Goal: Check status: Check status

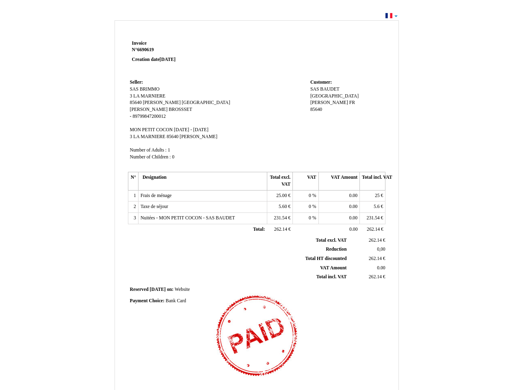
click at [139, 43] on span "Invoice" at bounding box center [139, 43] width 15 height 5
click at [147, 50] on span "6690619" at bounding box center [145, 49] width 17 height 5
click at [137, 82] on span "Seller:" at bounding box center [136, 82] width 13 height 5
click at [145, 89] on span "SAS BRIMMO" at bounding box center [145, 89] width 30 height 5
click at [148, 96] on span "3 LA MARNIERE" at bounding box center [148, 95] width 36 height 5
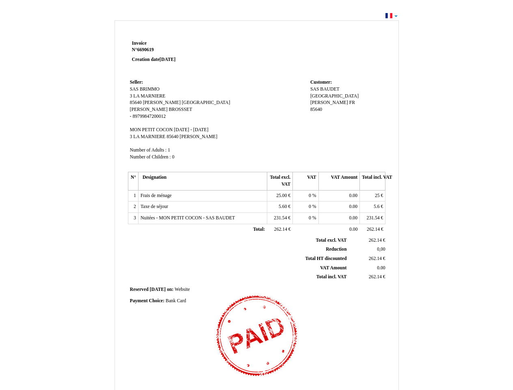
click at [137, 102] on span "85640" at bounding box center [136, 102] width 12 height 5
click at [159, 102] on span "[PERSON_NAME]" at bounding box center [162, 102] width 38 height 5
click at [182, 102] on span "[GEOGRAPHIC_DATA]" at bounding box center [206, 102] width 48 height 5
click at [141, 109] on span "[PERSON_NAME]" at bounding box center [149, 109] width 38 height 5
click at [169, 109] on span "BROSSSET" at bounding box center [181, 109] width 24 height 5
